Goal: Task Accomplishment & Management: Use online tool/utility

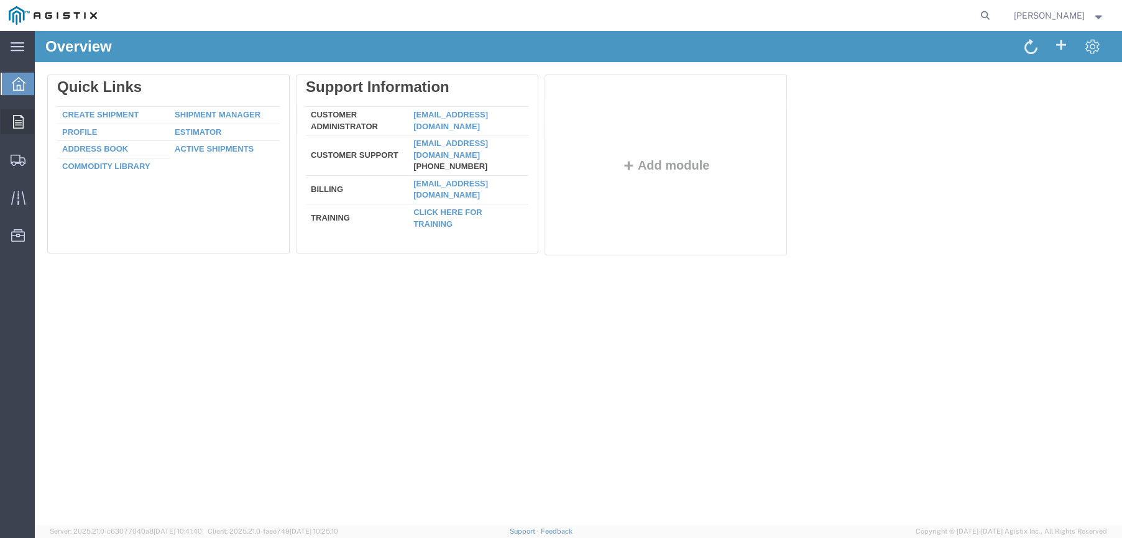
click at [21, 122] on icon at bounding box center [18, 122] width 11 height 14
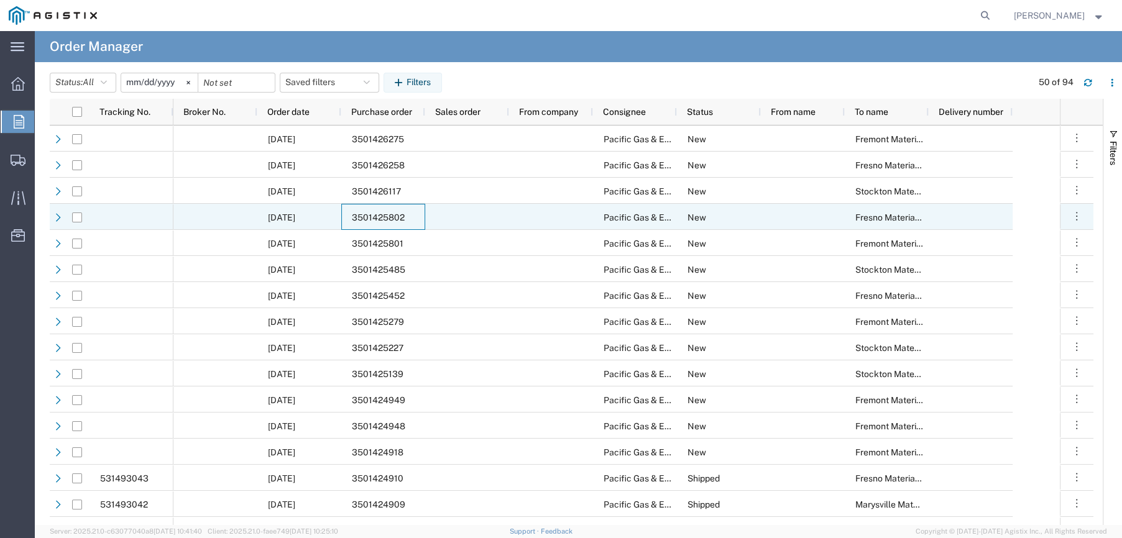
click at [369, 213] on span "3501425802" at bounding box center [378, 218] width 53 height 10
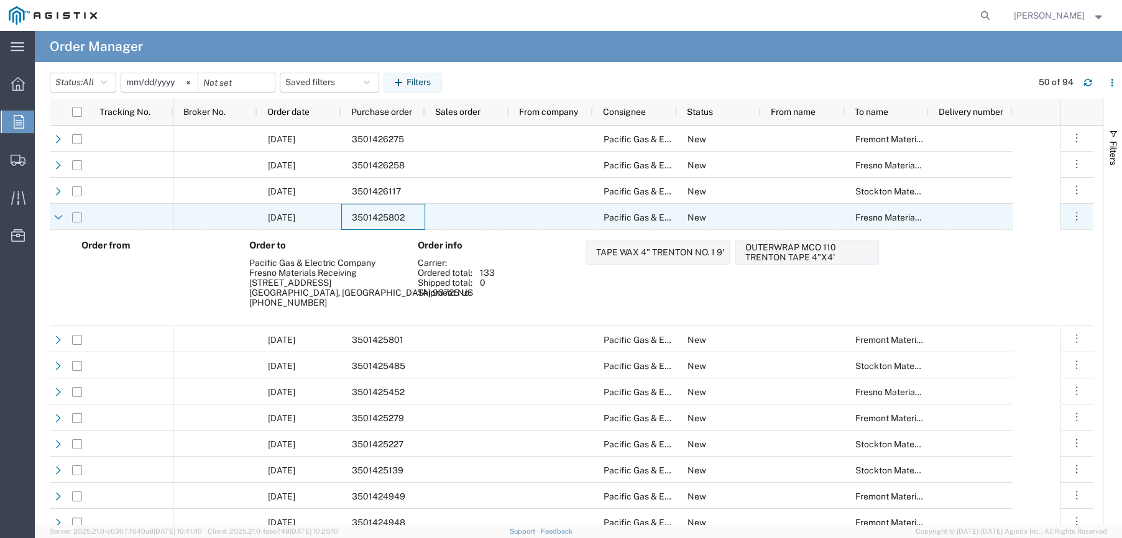
click at [77, 222] on input "Press Space to toggle row selection (unchecked)" at bounding box center [77, 218] width 10 height 10
checkbox input "true"
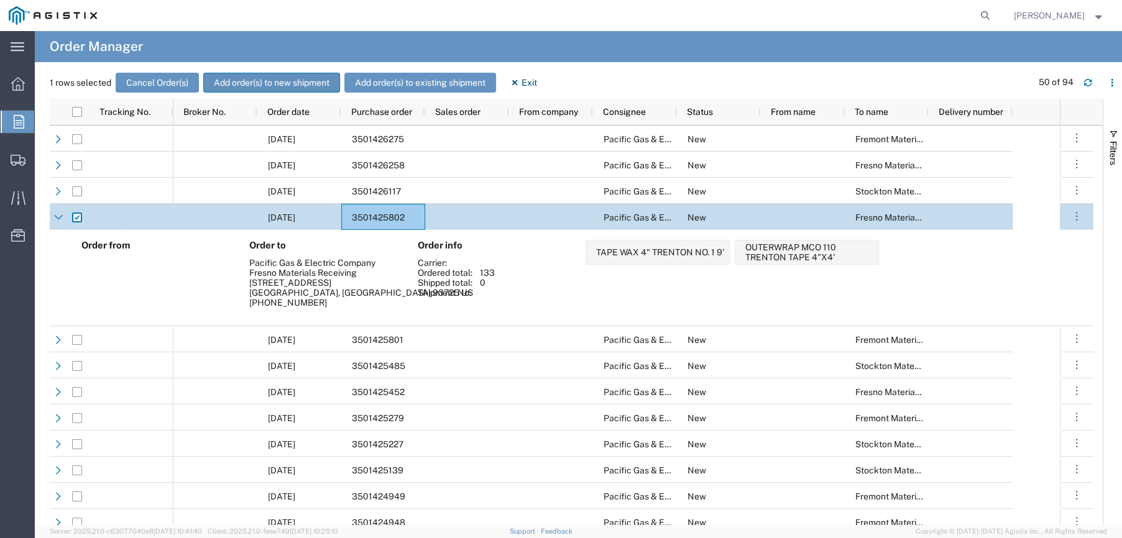
click at [274, 86] on button "Add order(s) to new shipment" at bounding box center [271, 83] width 137 height 20
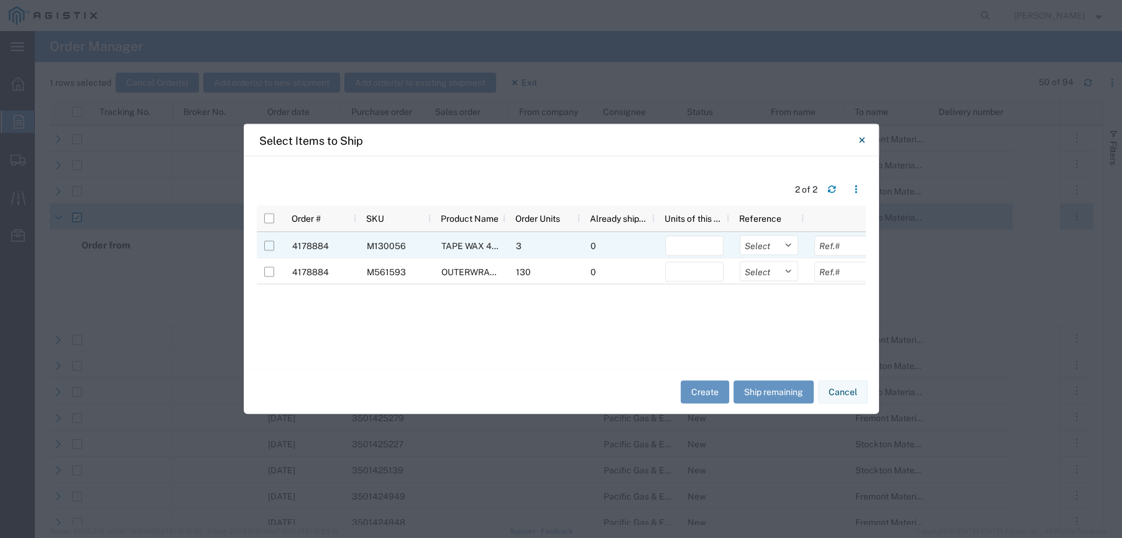
click at [267, 244] on input "Press Space to toggle row selection (unchecked)" at bounding box center [269, 246] width 10 height 10
checkbox input "true"
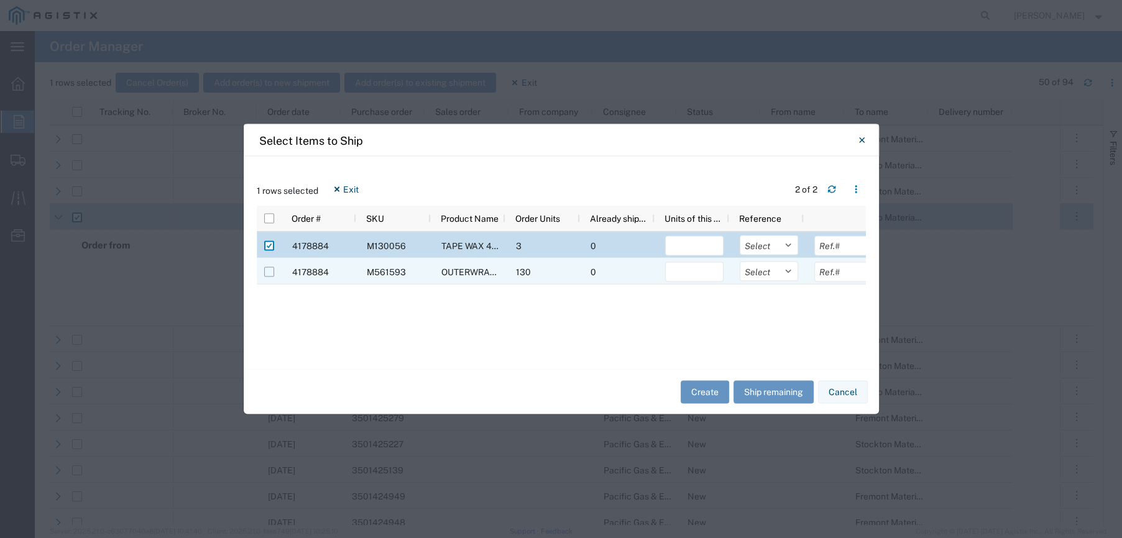
click at [267, 267] on input "Press Space to toggle row selection (unchecked)" at bounding box center [269, 272] width 10 height 10
checkbox input "true"
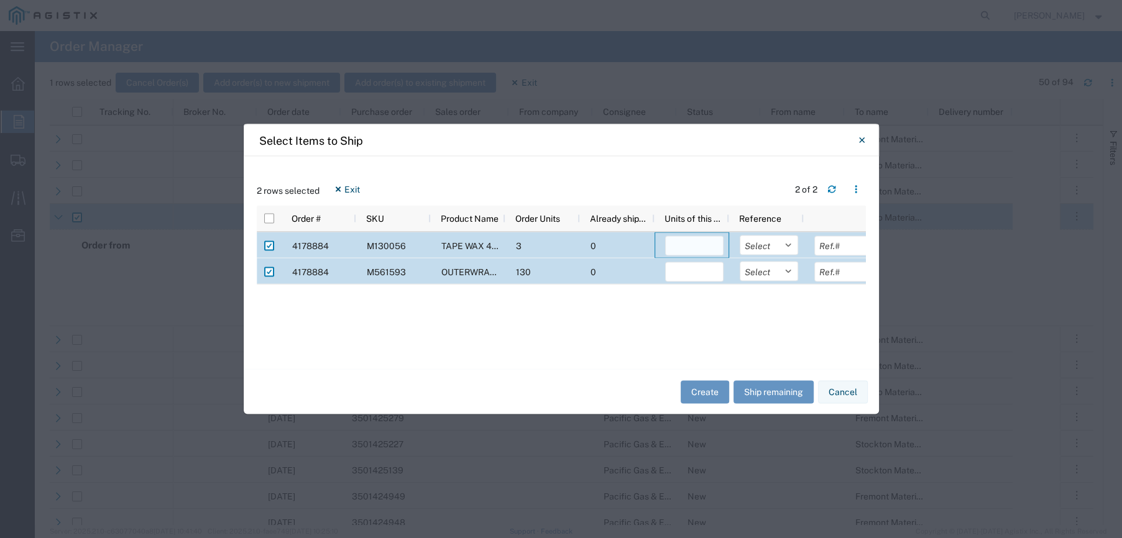
click at [710, 245] on input "number" at bounding box center [694, 246] width 58 height 20
type input "3"
click at [703, 267] on input "number" at bounding box center [694, 272] width 58 height 20
type input "130"
click at [785, 247] on select "Select Purchase Order Delivery Number" at bounding box center [769, 246] width 58 height 20
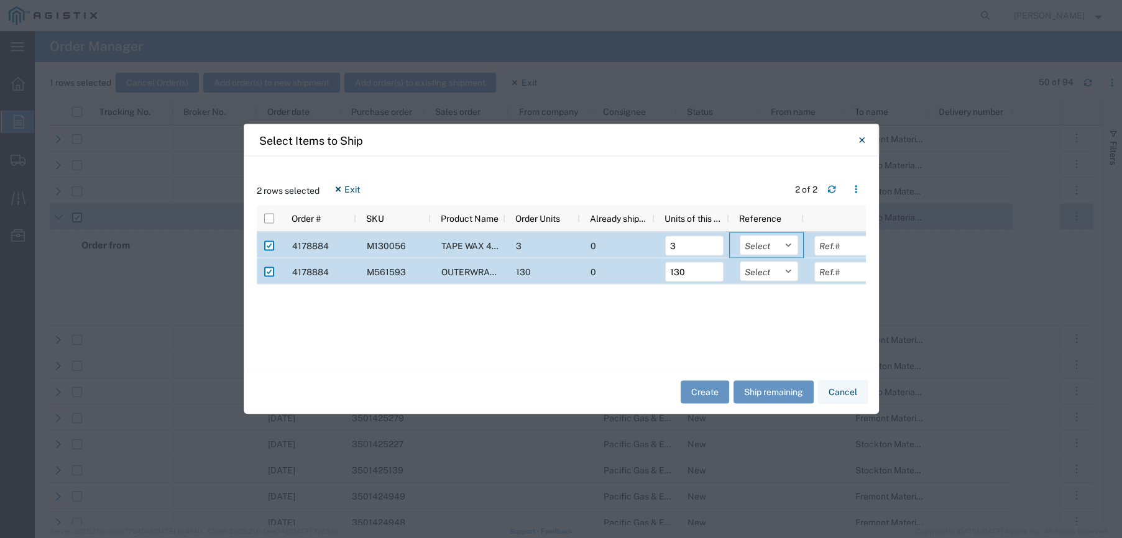
select select "PURCHORD"
click at [740, 236] on select "Select Purchase Order Delivery Number" at bounding box center [769, 246] width 58 height 20
click at [775, 270] on select "Select Purchase Order Delivery Number" at bounding box center [769, 272] width 58 height 20
click at [785, 270] on select "Select Purchase Order Delivery Number" at bounding box center [769, 272] width 58 height 20
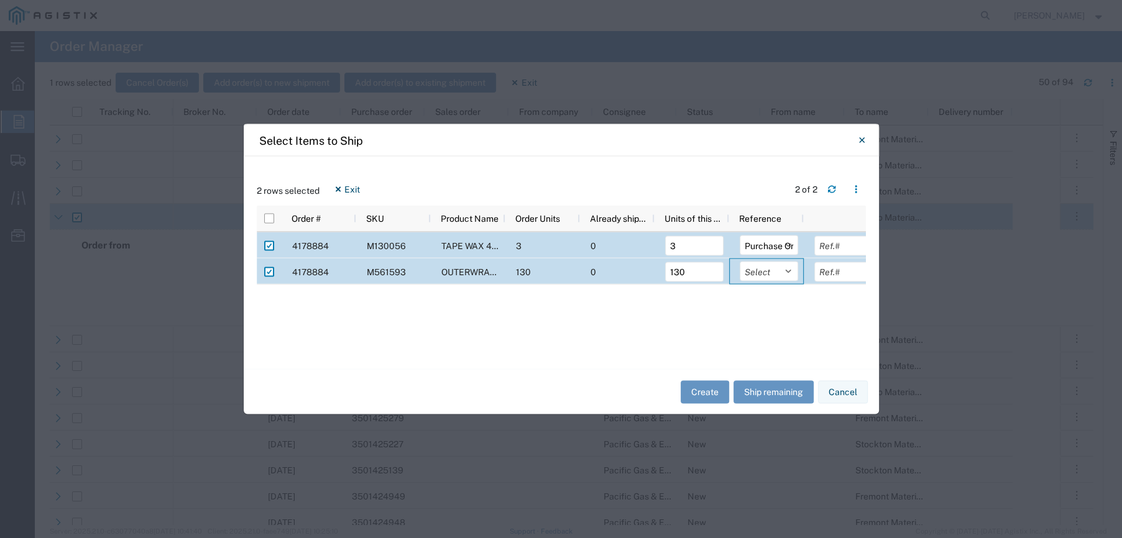
select select "PURCHORD"
click at [740, 262] on select "Select Purchase Order Delivery Number" at bounding box center [769, 272] width 58 height 20
click at [826, 245] on input "text" at bounding box center [843, 246] width 58 height 20
type input "3501425802"
click at [841, 264] on input "text" at bounding box center [842, 272] width 58 height 20
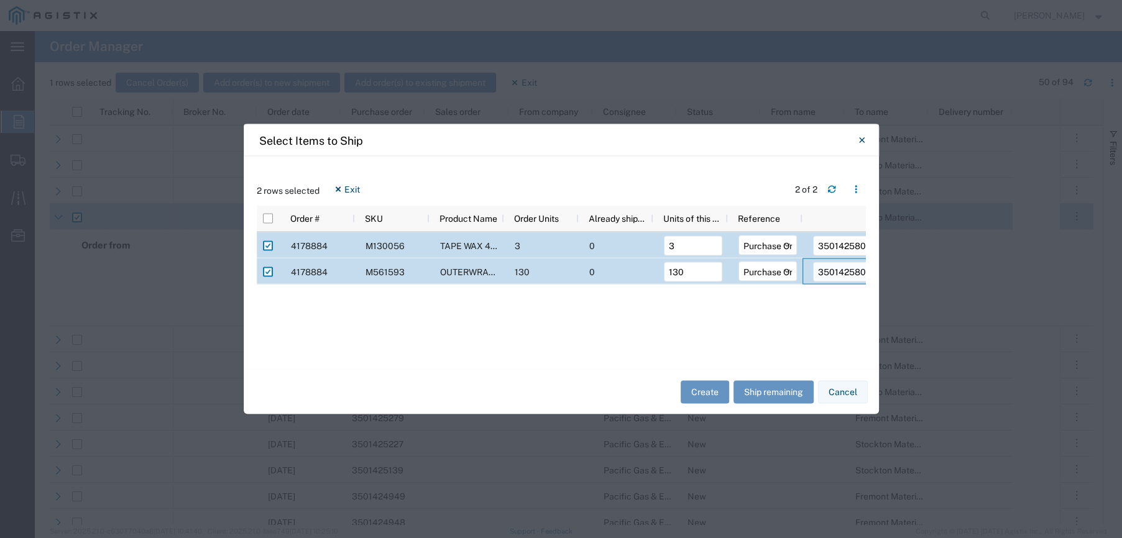
scroll to position [0, 3]
type input "3501425802"
click at [722, 389] on button "Create" at bounding box center [705, 391] width 48 height 23
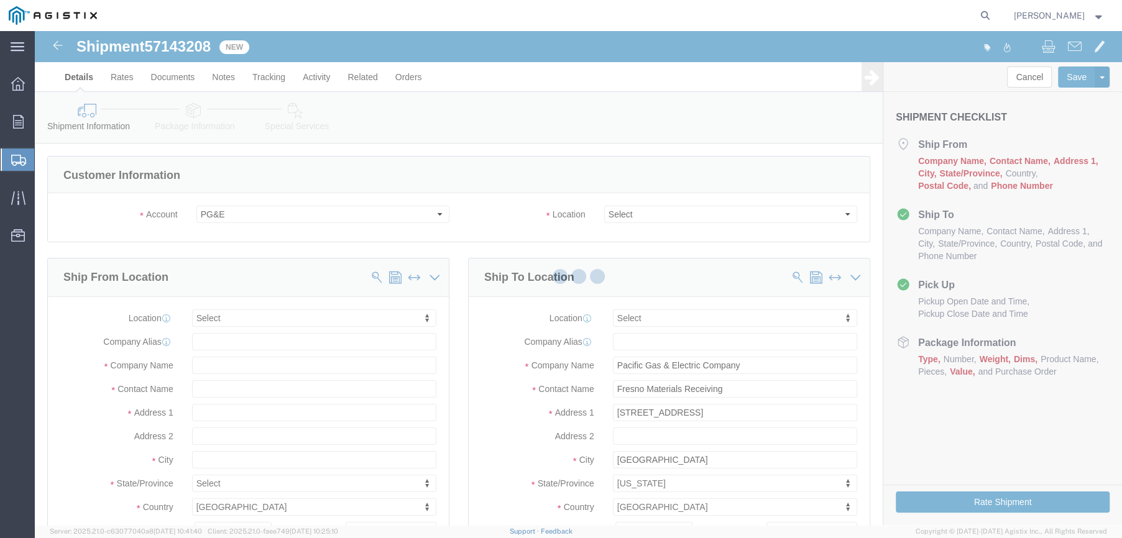
select select
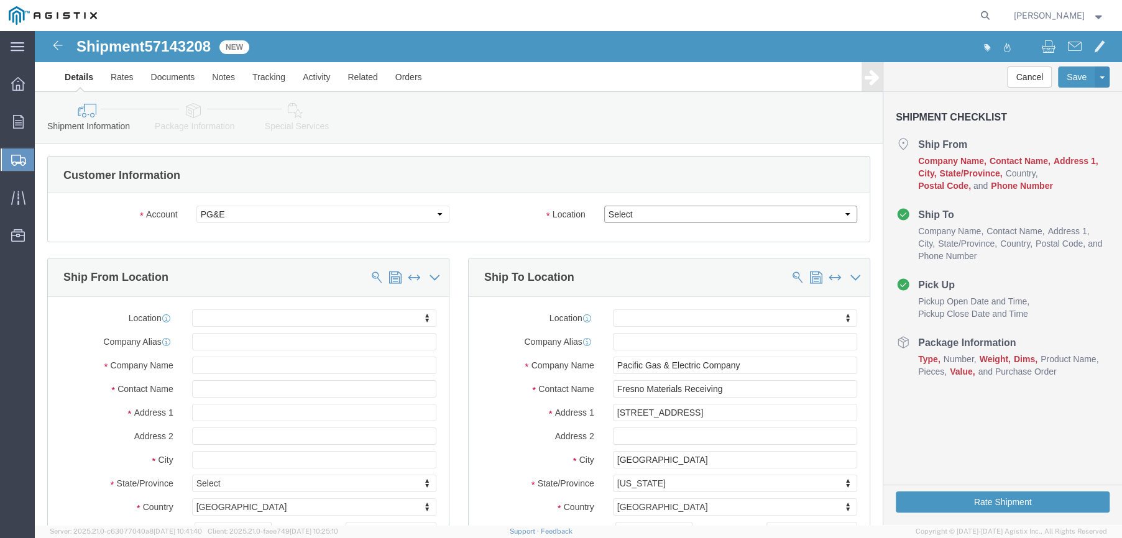
click select "Select All Others [GEOGRAPHIC_DATA] [GEOGRAPHIC_DATA] [GEOGRAPHIC_DATA] [GEOGRA…"
select select "19745"
click select "Select All Others [GEOGRAPHIC_DATA] [GEOGRAPHIC_DATA] [GEOGRAPHIC_DATA] [GEOGRA…"
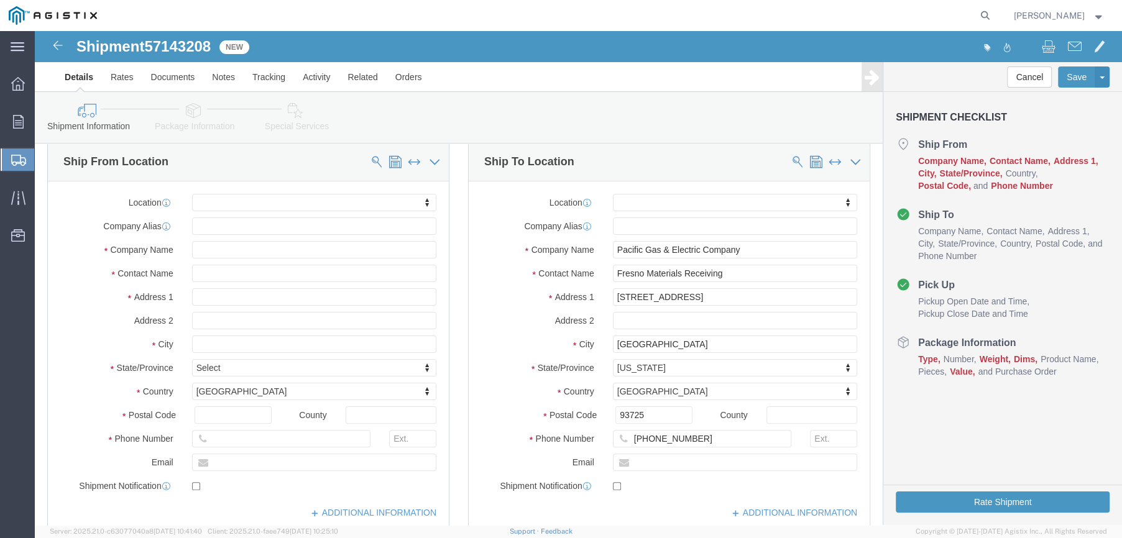
scroll to position [186, 0]
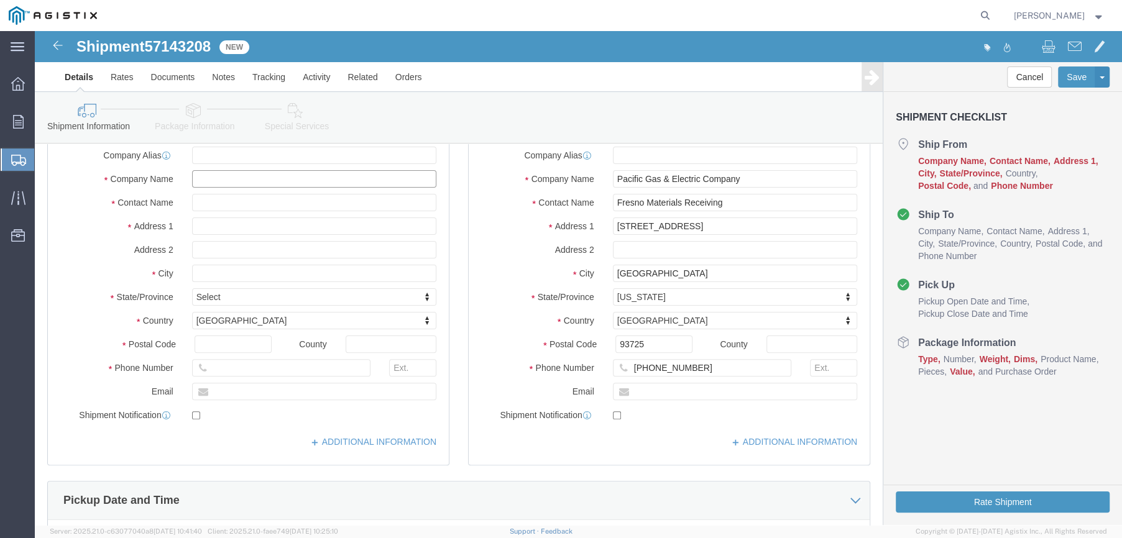
click input "text"
type input "farwest"
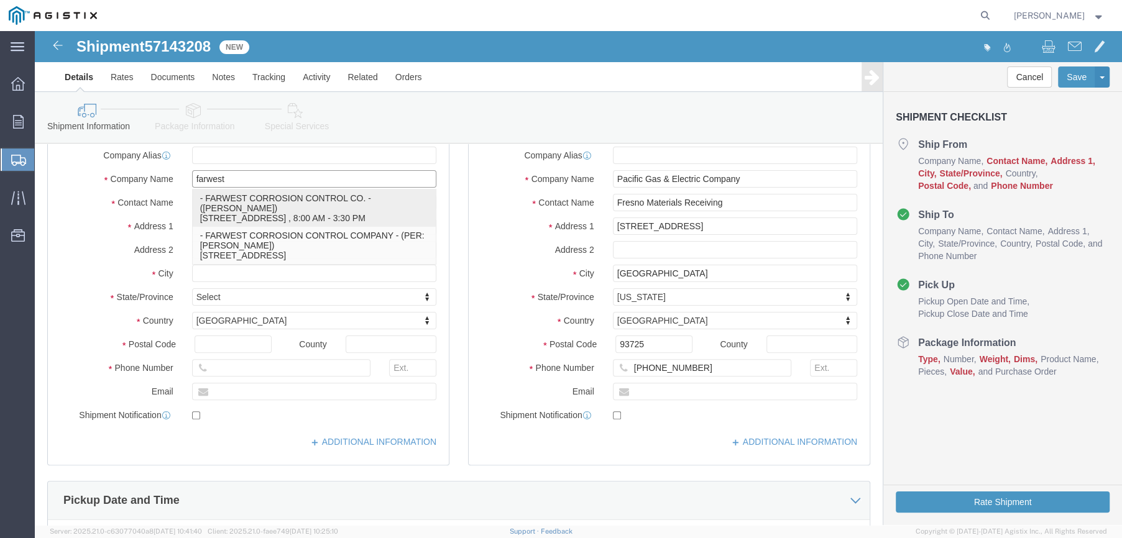
click p "- FARWEST CORROSION CONTROL CO. - ([PERSON_NAME]) [STREET_ADDRESS] , 8:00 AM - …"
select select
type input "[STREET_ADDRESS]"
type input "90241"
type input "[PHONE_NUMBER]"
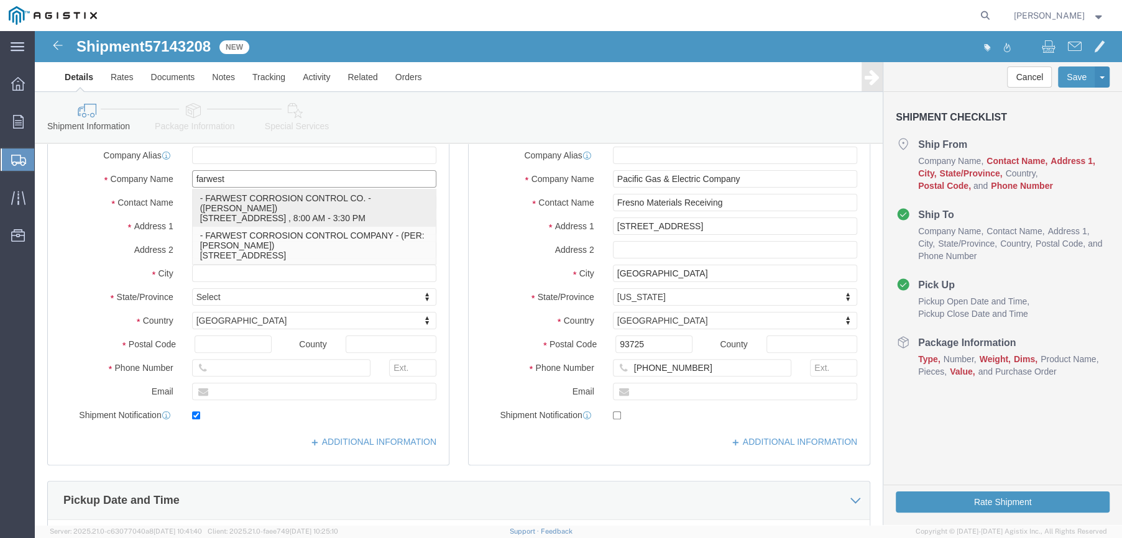
type input "[EMAIL_ADDRESS][DOMAIN_NAME]"
checkbox input "true"
type input "FARWEST CORROSION CONTROL CO."
type input "[PERSON_NAME]"
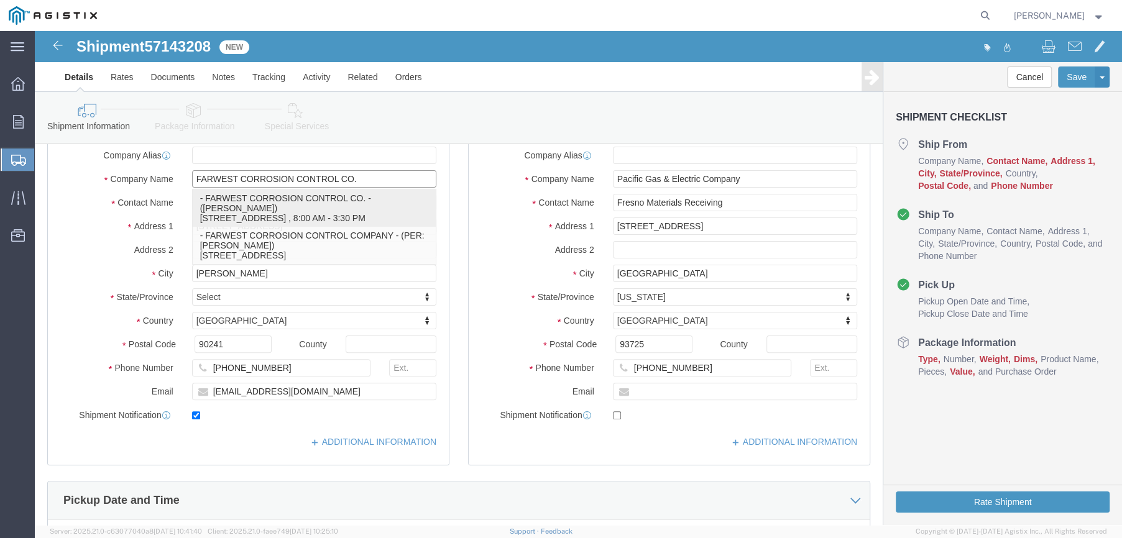
select select "CA"
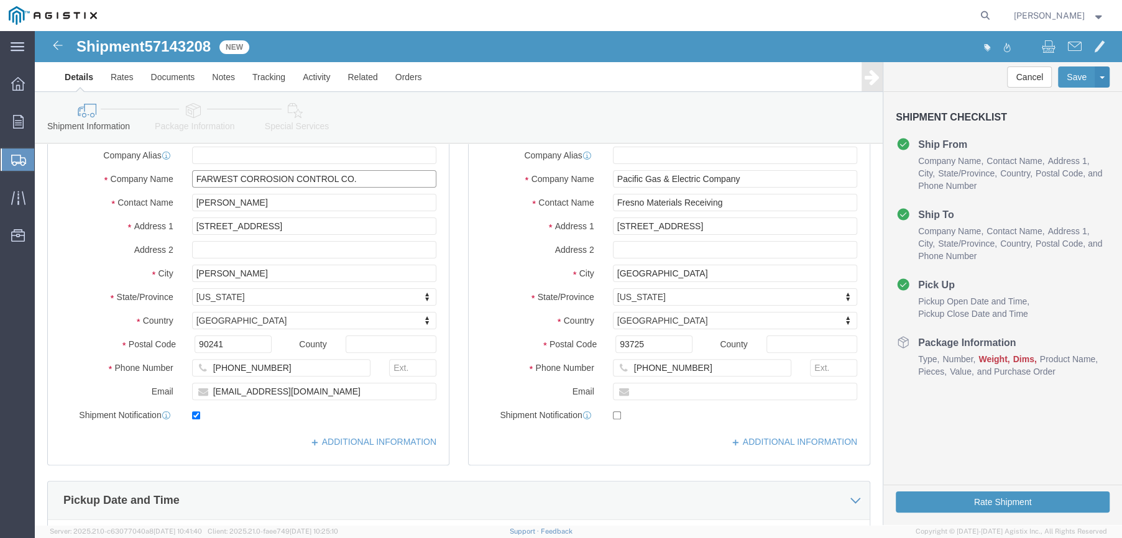
type input "FARWEST CORROSION CONTROL CO."
drag, startPoint x: 232, startPoint y: 174, endPoint x: 137, endPoint y: 173, distance: 95.1
click div "Contact Name [PERSON_NAME]"
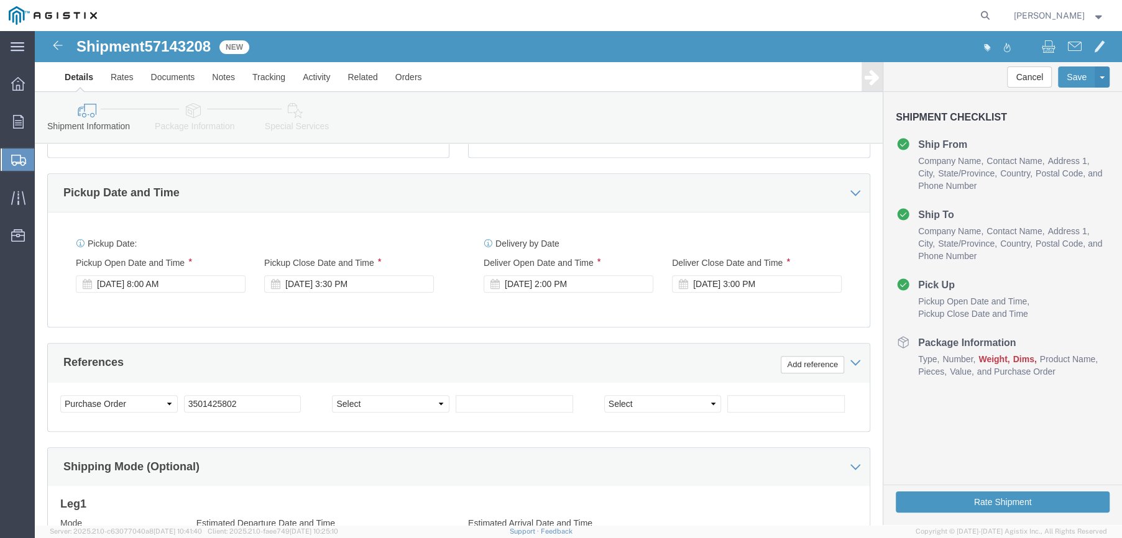
scroll to position [497, 0]
type input "[PERSON_NAME]"
click div "[DATE] 8:00 AM"
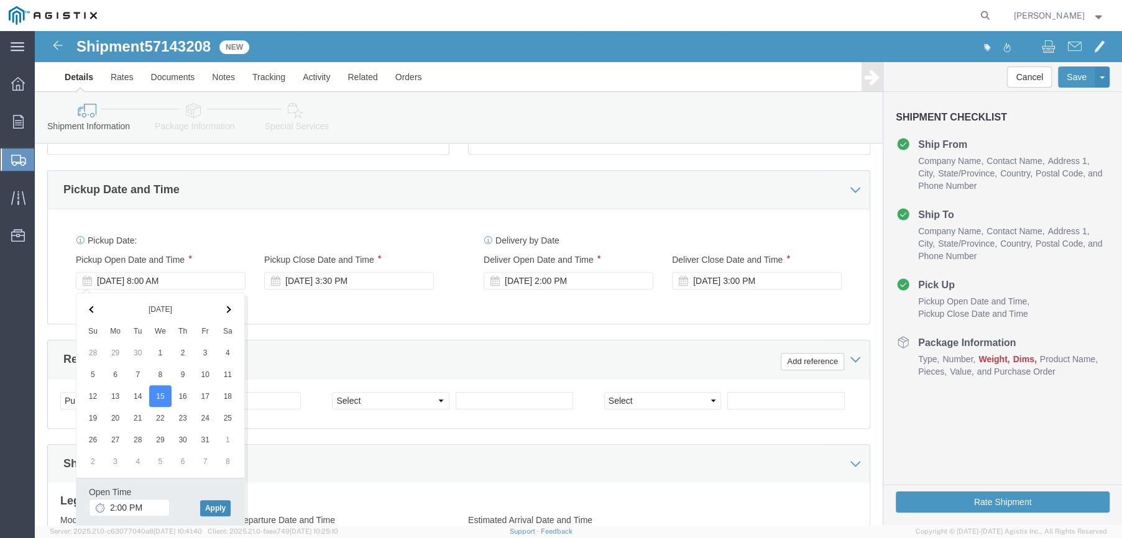
click button "Apply"
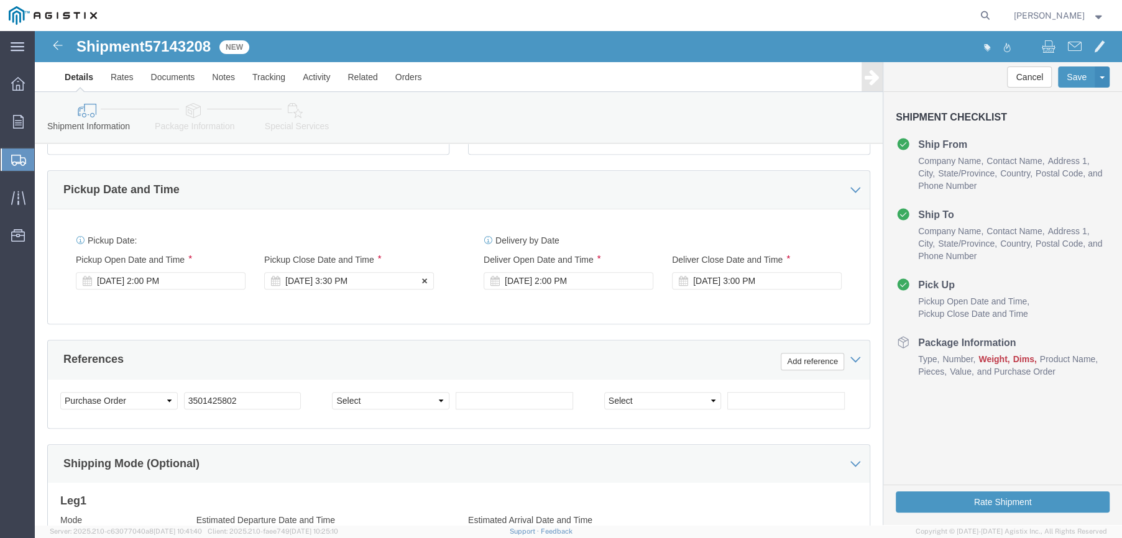
click div "[DATE] 3:30 PM"
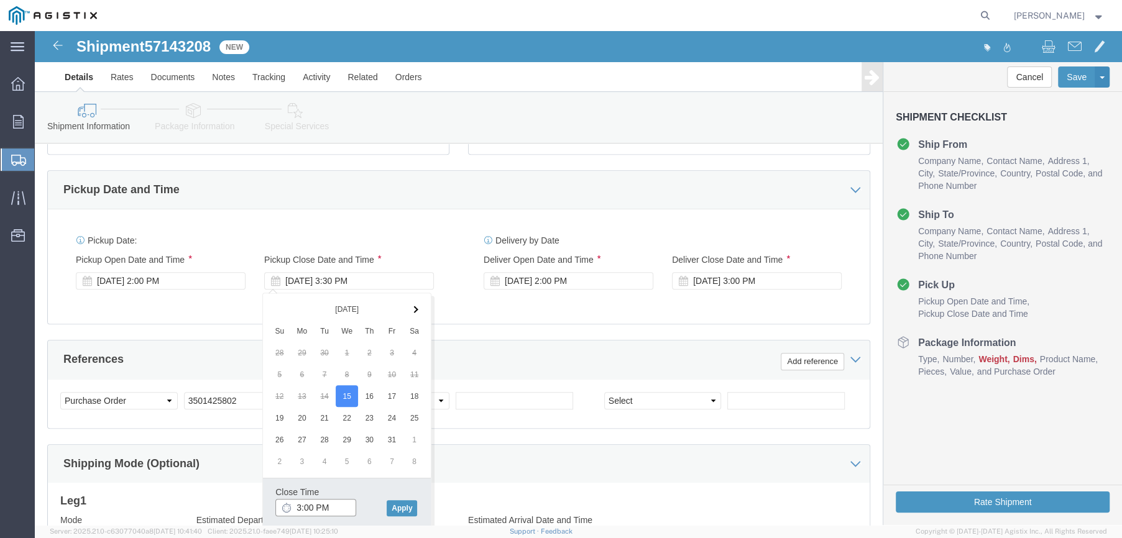
click input "3:00 PM"
type input "3:30 PM"
click button "Apply"
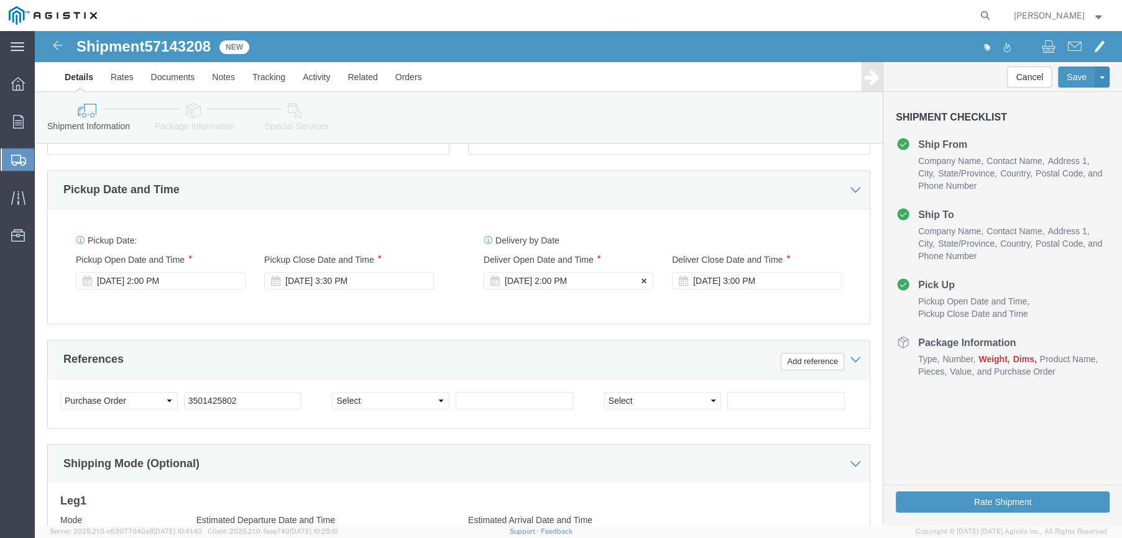
click div "[DATE] 2:00 PM"
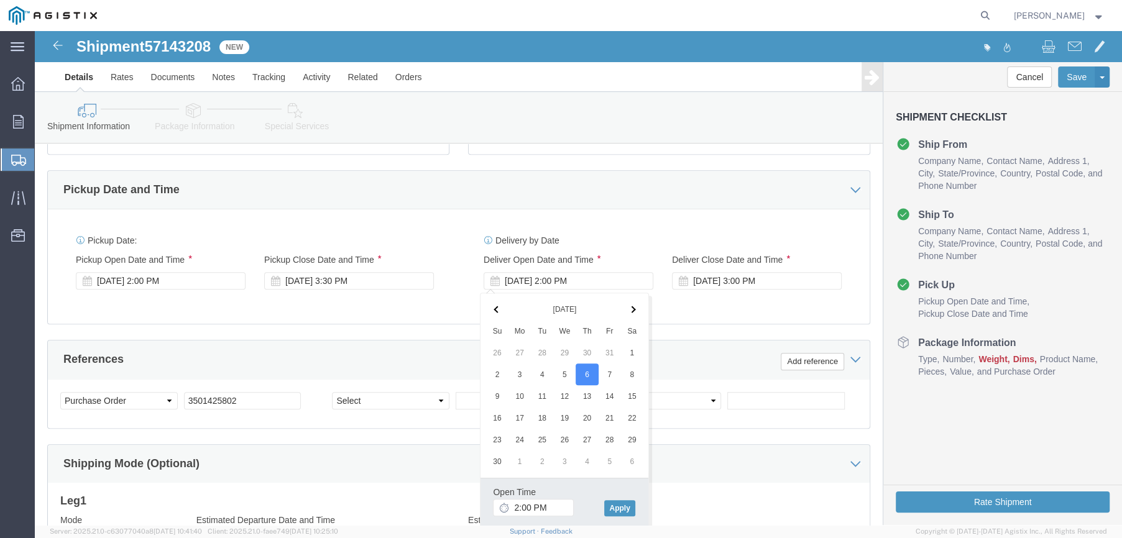
click th
click input "2:00 PM"
click input "8:00 PM"
type input "8:00 AM"
click button "Apply"
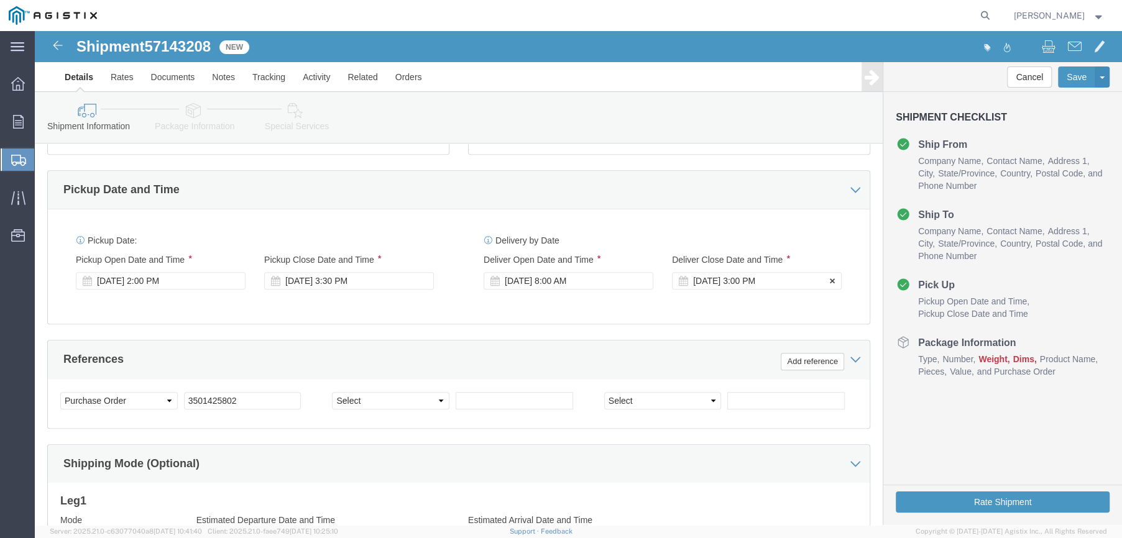
click div "[DATE] 3:00 PM"
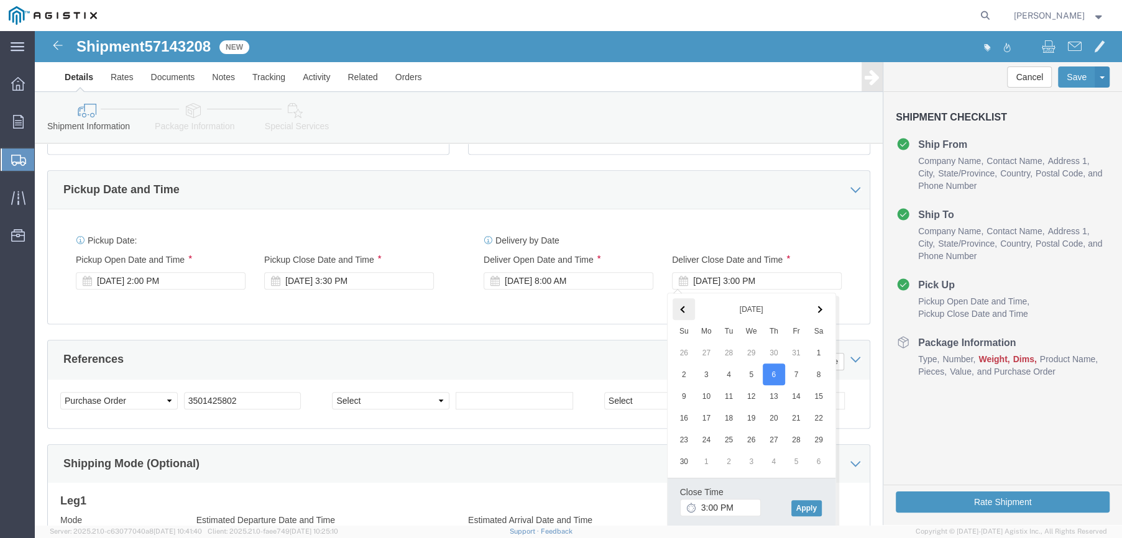
click span
click input "3:00 PM"
type input "3:30 PM"
click button "Apply"
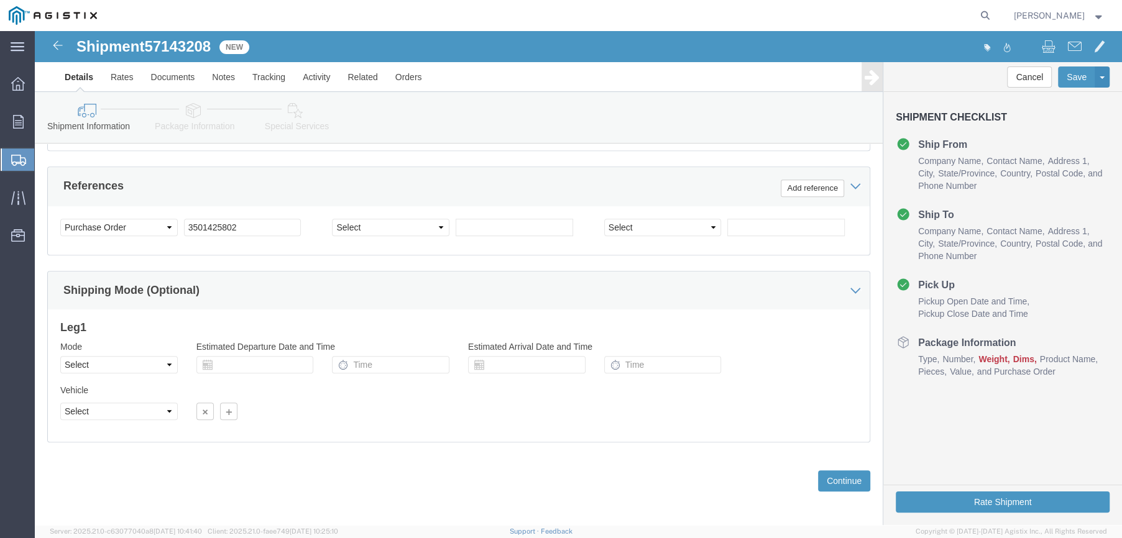
scroll to position [676, 0]
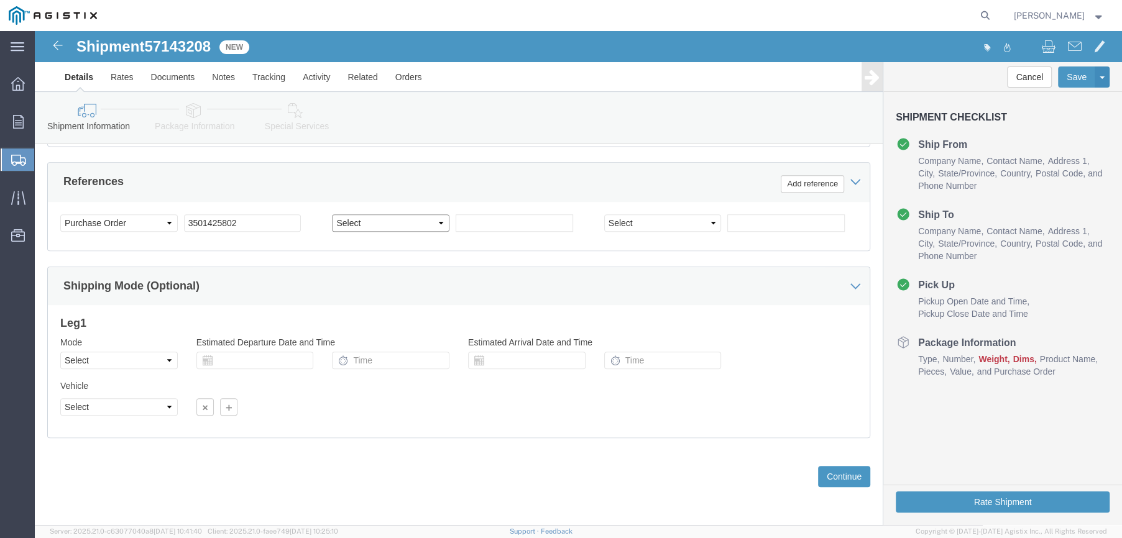
click select "Select Account Type Activity ID Airline Appointment Number ASN Batch Request # …"
select select "SALEORDR"
click select "Select Account Type Activity ID Airline Appointment Number ASN Batch Request # …"
click input "text"
type input "399789"
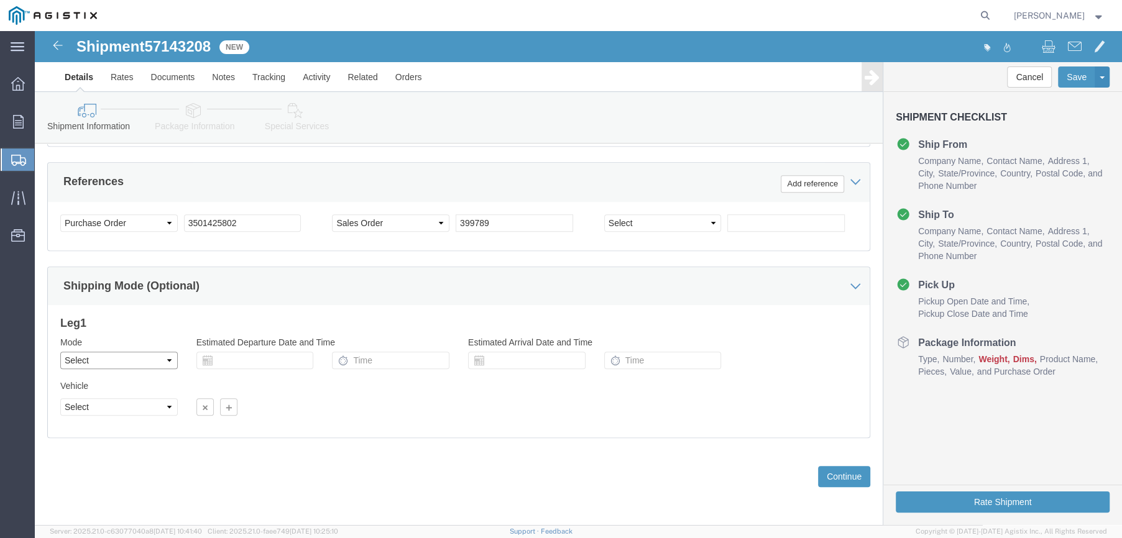
click select "Select Air Less than Truckload Multi-Leg Ocean Freight Rail Small Parcel Truckl…"
select select "LTL"
click select "Select Air Less than Truckload Multi-Leg Ocean Freight Rail Small Parcel Truckl…"
click button "Continue"
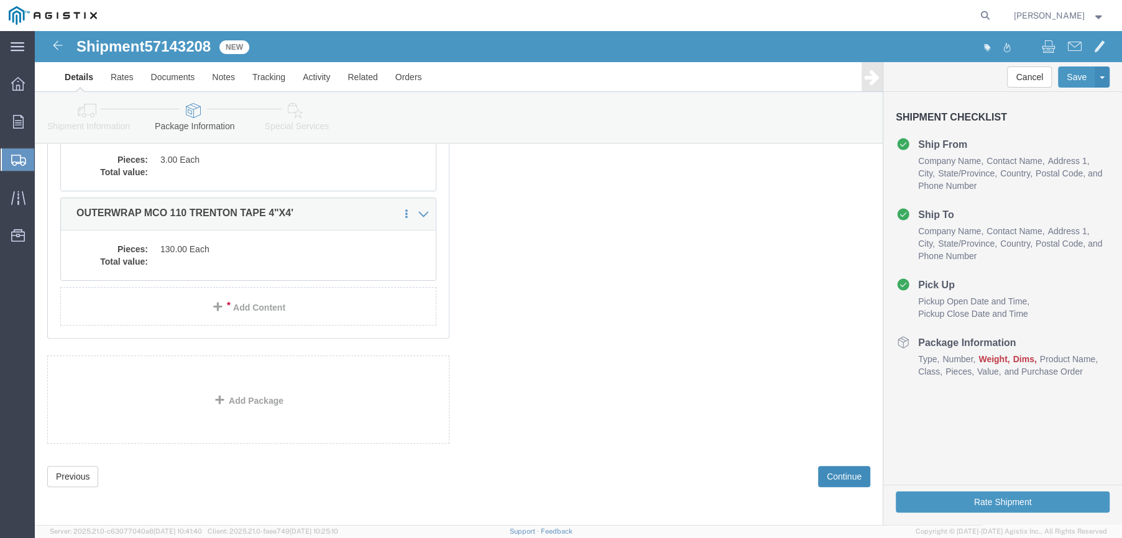
scroll to position [67, 0]
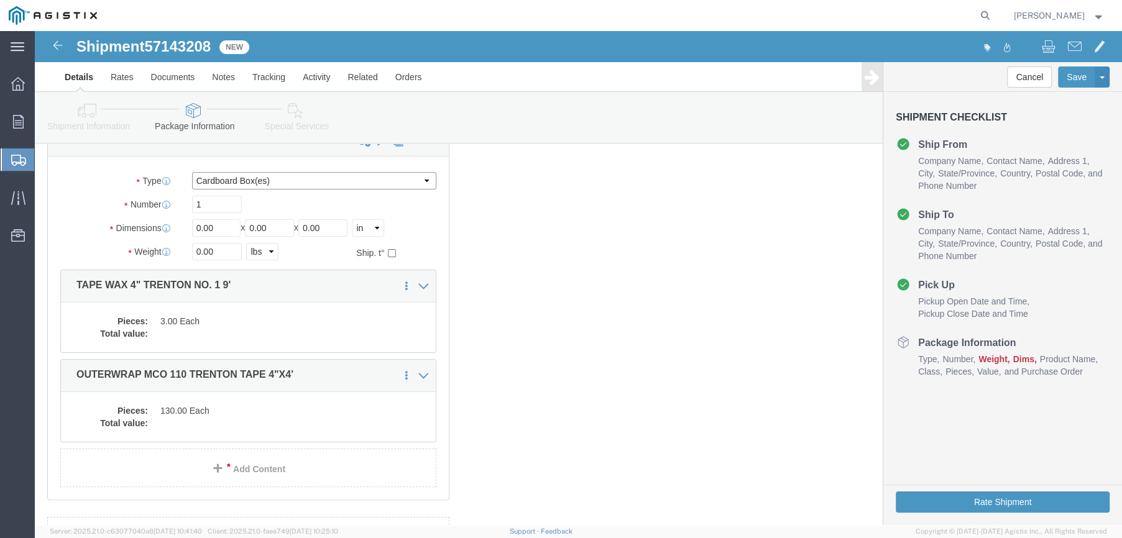
click select "Select Bulk Bundle(s) Cardboard Box(es) Carton(s) Crate(s) Drum(s) (Fiberboard)…"
select select "PSNS"
click select "Select Bulk Bundle(s) Cardboard Box(es) Carton(s) Crate(s) Drum(s) (Fiberboard)…"
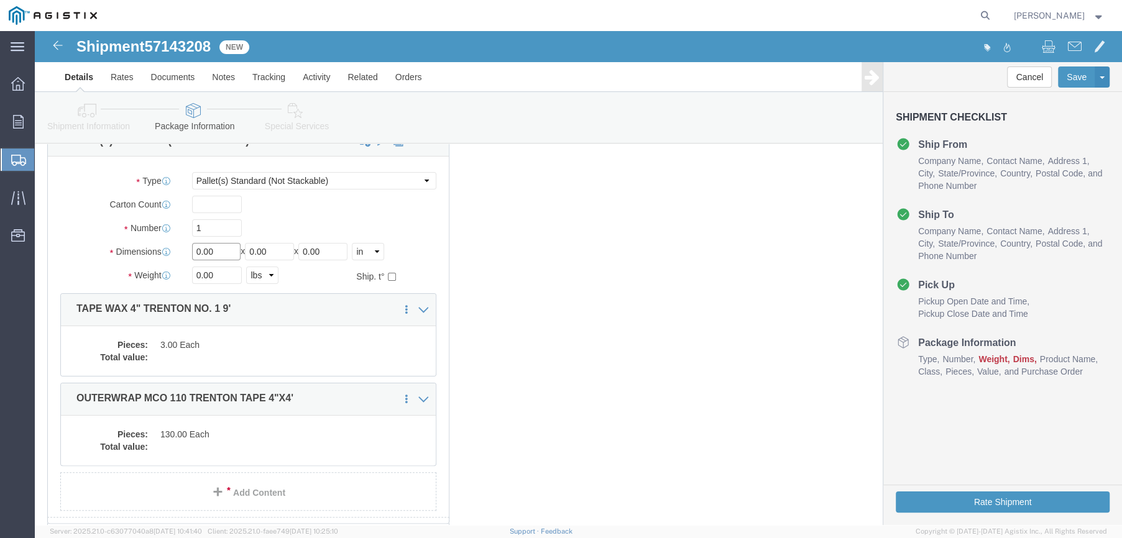
drag, startPoint x: 180, startPoint y: 229, endPoint x: 145, endPoint y: 231, distance: 35.5
click div "Dimensions Length 0.00 x Width 0.00 x Height 0.00 Select cm ft in"
type input "46"
type input "12"
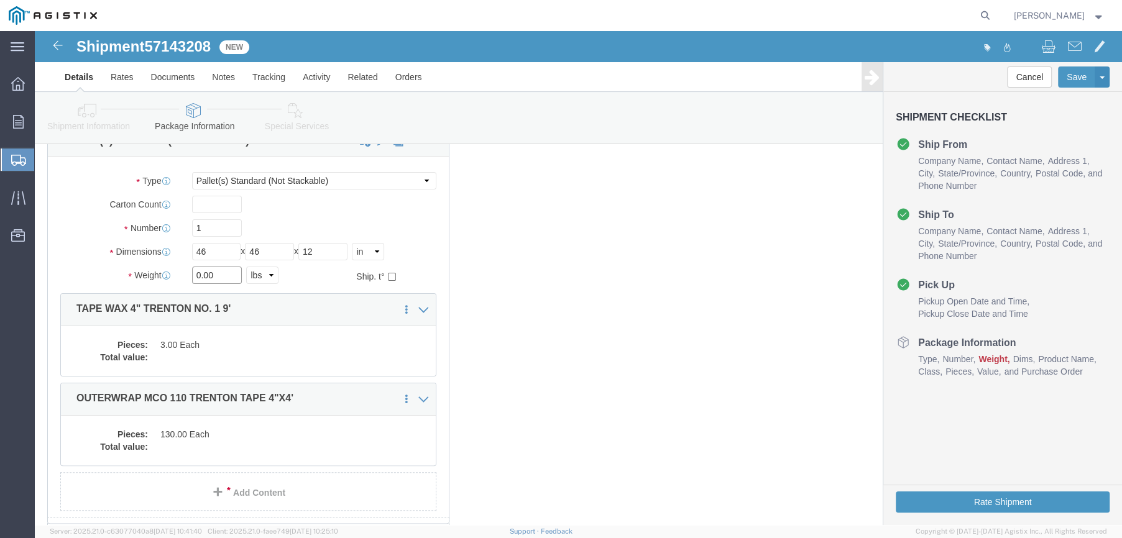
drag, startPoint x: 182, startPoint y: 253, endPoint x: 154, endPoint y: 253, distance: 28.0
click div "0.00 Select kgs lbs"
type input "200"
click dd "3.00 Each"
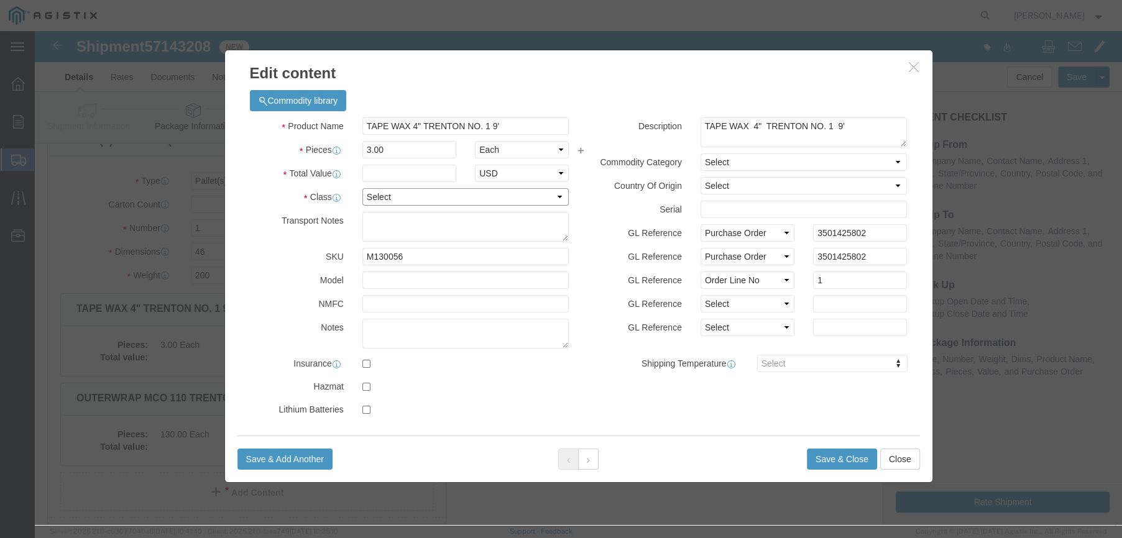
click select "Select 50 55 60 65 70 85 92.5 100 125 175 250 300 400"
select select "65"
click select "Select 50 55 60 65 70 85 92.5 100 125 175 250 300 400"
click input "text"
type input "975.75"
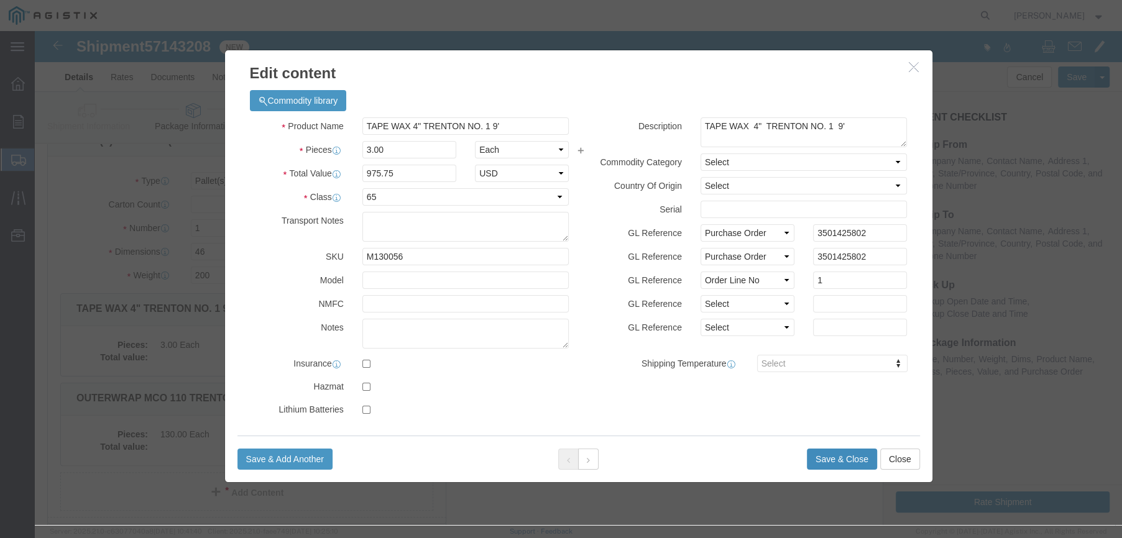
click button "Save & Close"
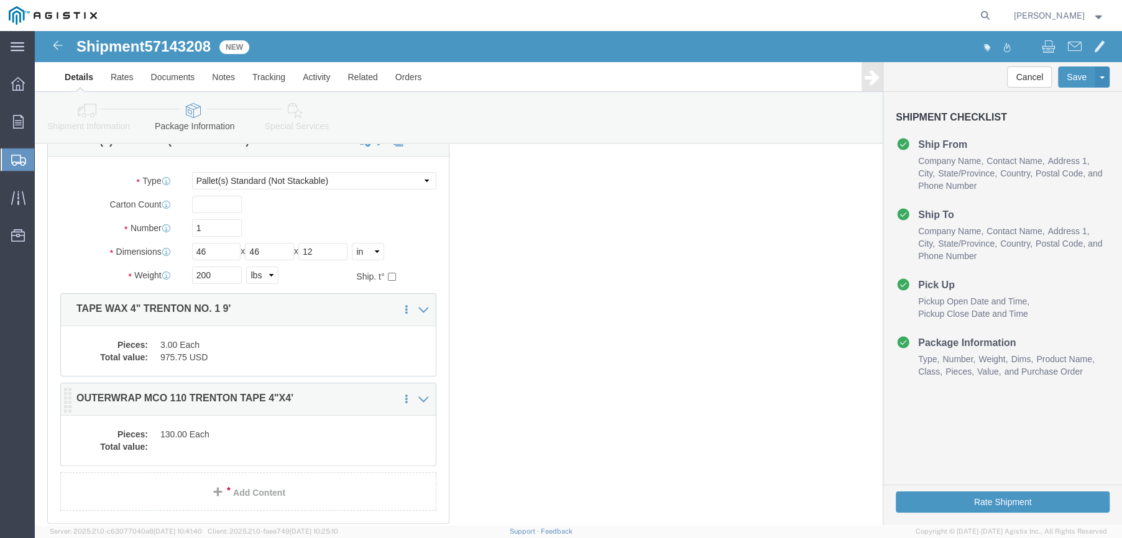
click dd "130.00 Each"
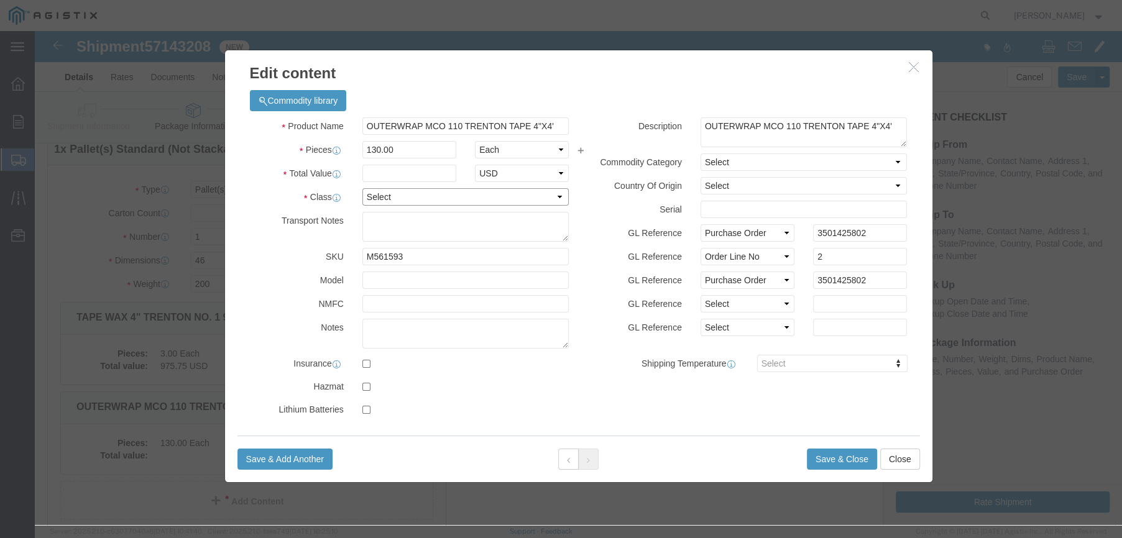
click select "Select 50 55 60 65 70 85 92.5 100 125 175 250 300 400"
select select "65"
click select "Select 50 55 60 65 70 85 92.5 100 125 175 250 300 400"
click input "text"
type input "6500"
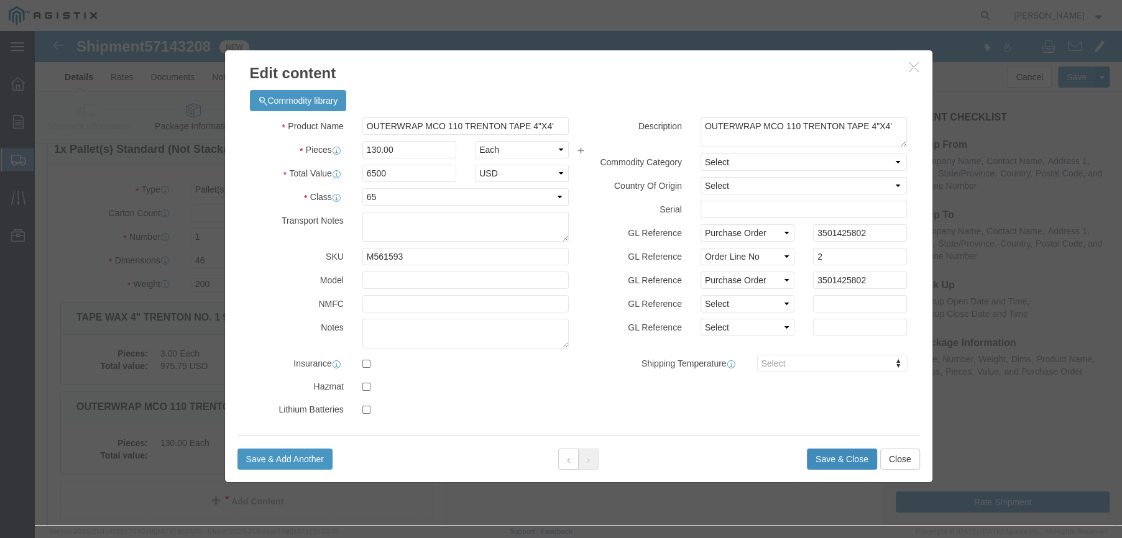
click button "Save & Close"
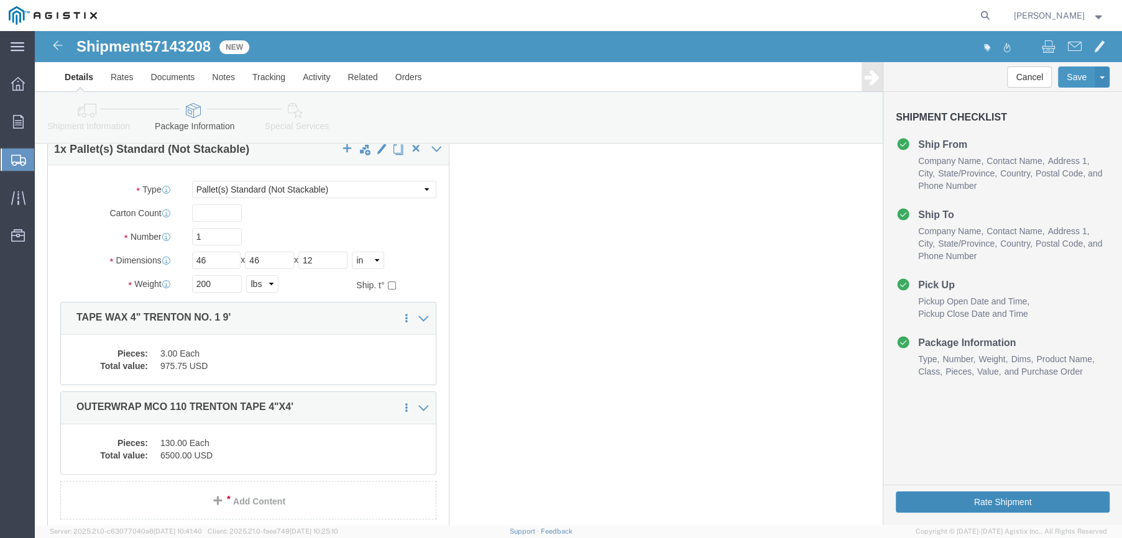
click button "Rate Shipment"
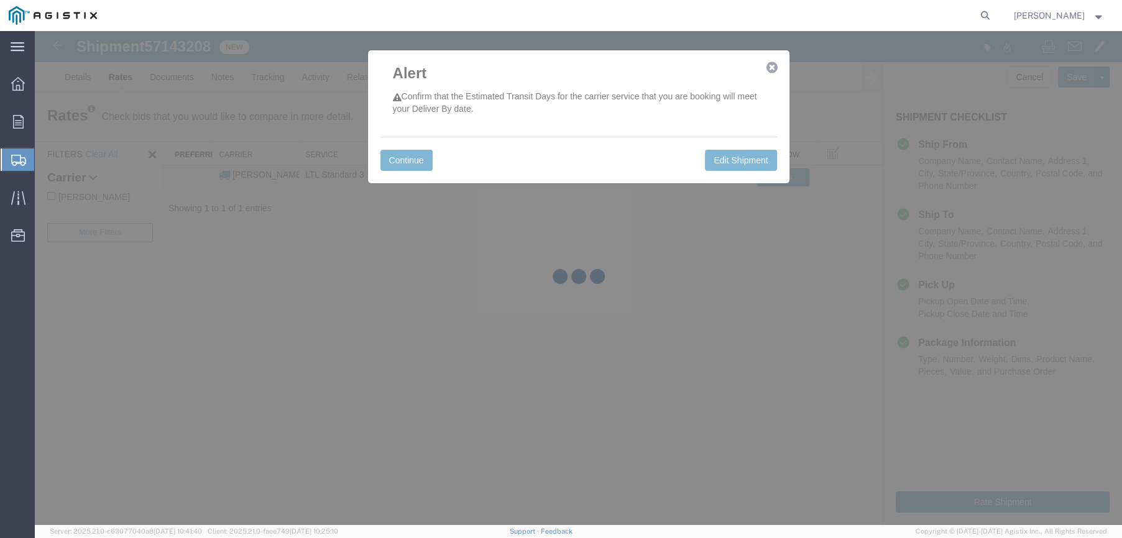
scroll to position [0, 0]
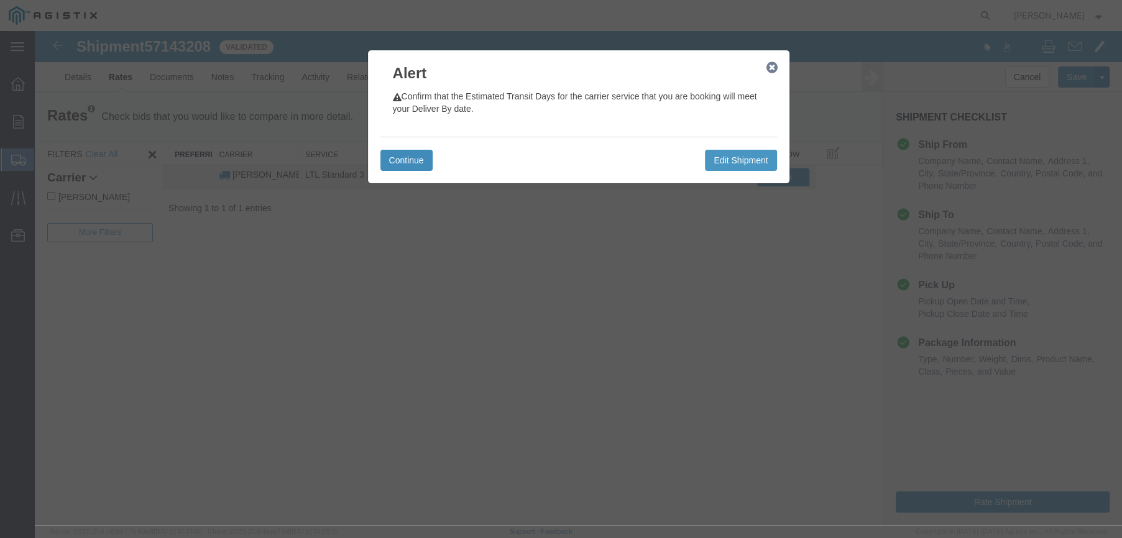
click at [394, 163] on button "Continue" at bounding box center [406, 160] width 52 height 21
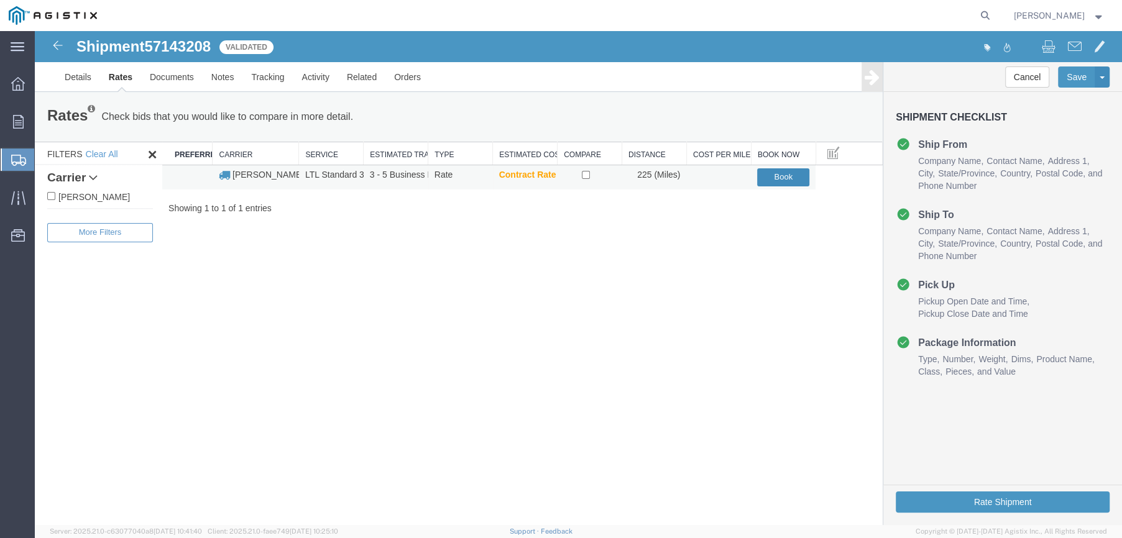
click at [772, 175] on button "Book" at bounding box center [783, 177] width 52 height 18
